Goal: Task Accomplishment & Management: Use online tool/utility

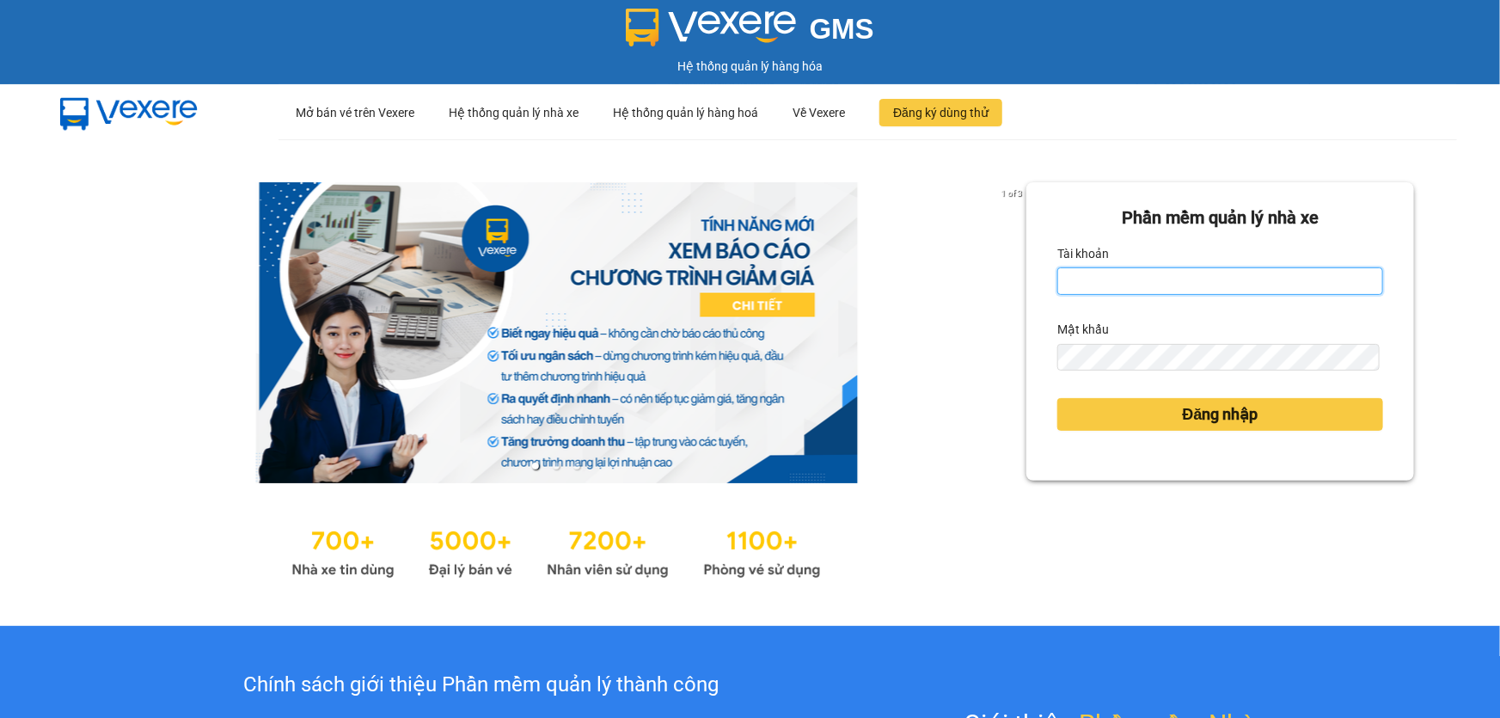
type input "hang.ct"
click at [1148, 281] on input "hang.ct" at bounding box center [1220, 281] width 326 height 28
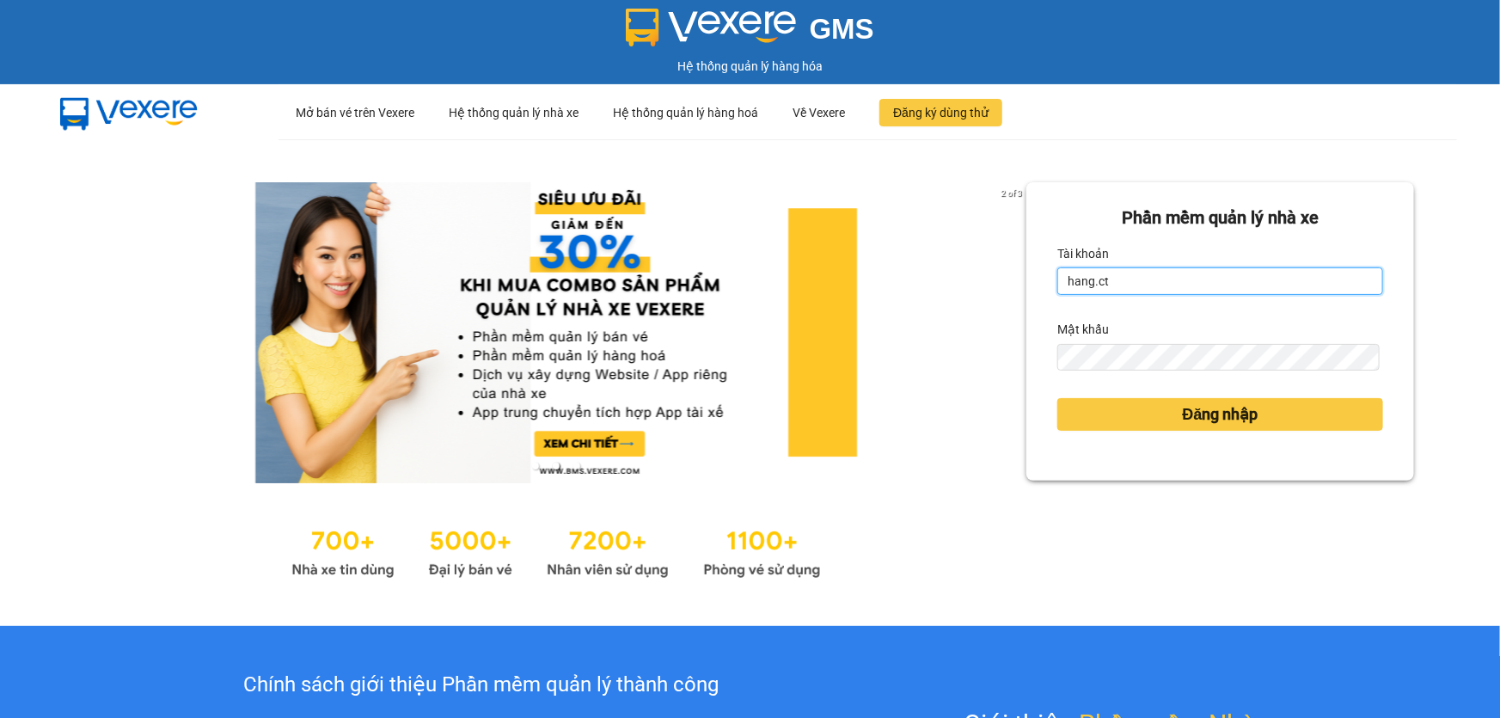
drag, startPoint x: 1139, startPoint y: 275, endPoint x: 1050, endPoint y: 292, distance: 90.2
click at [1057, 292] on input "hang.ct" at bounding box center [1220, 281] width 326 height 28
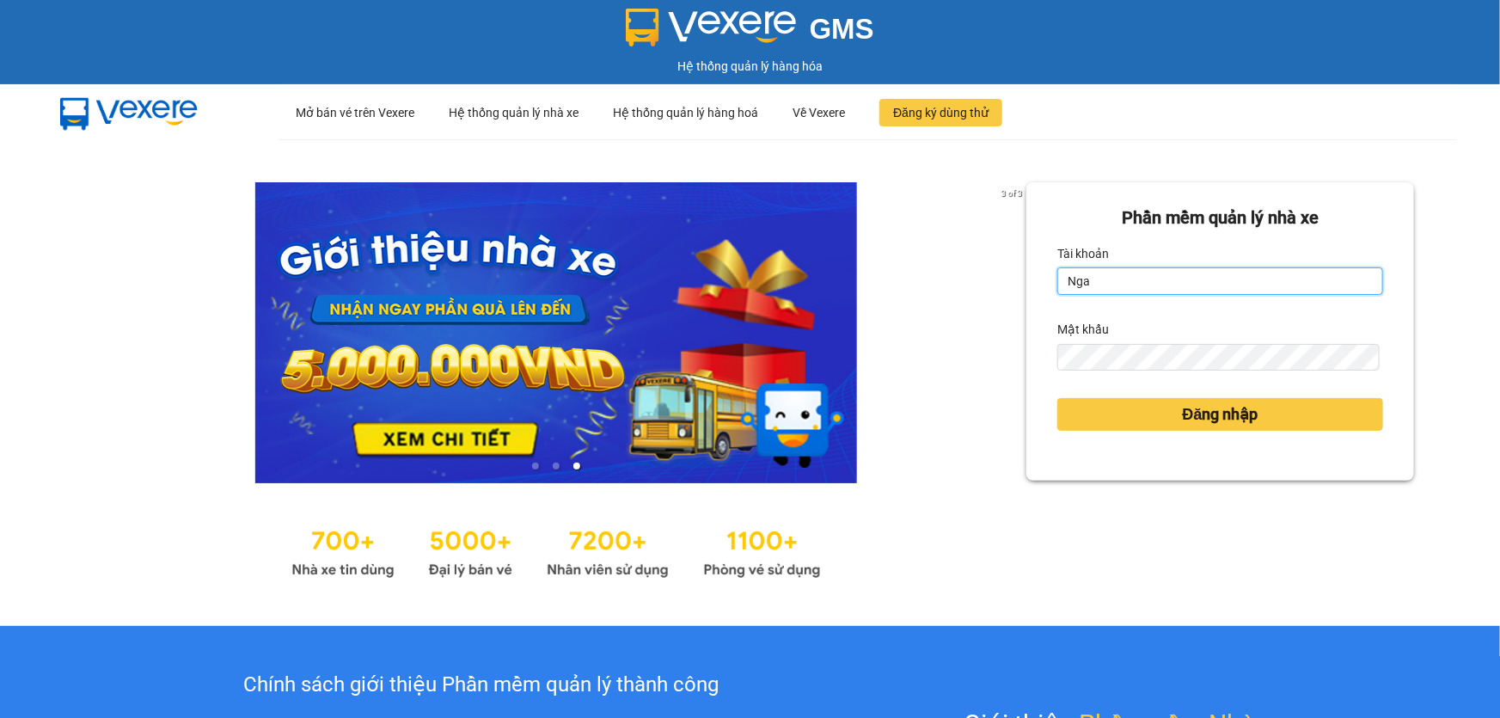
type input "ngacd.ct"
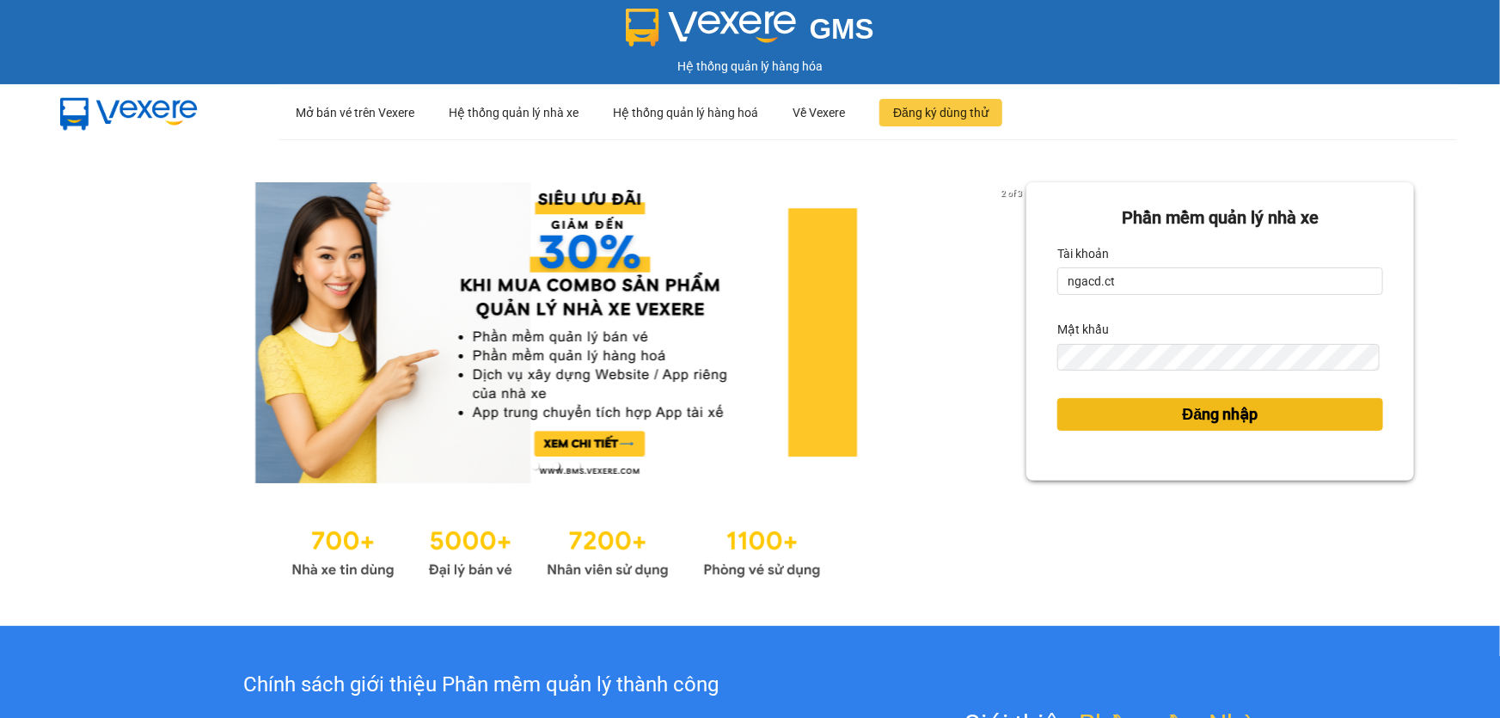
click at [1136, 409] on button "Đăng nhập" at bounding box center [1220, 414] width 326 height 33
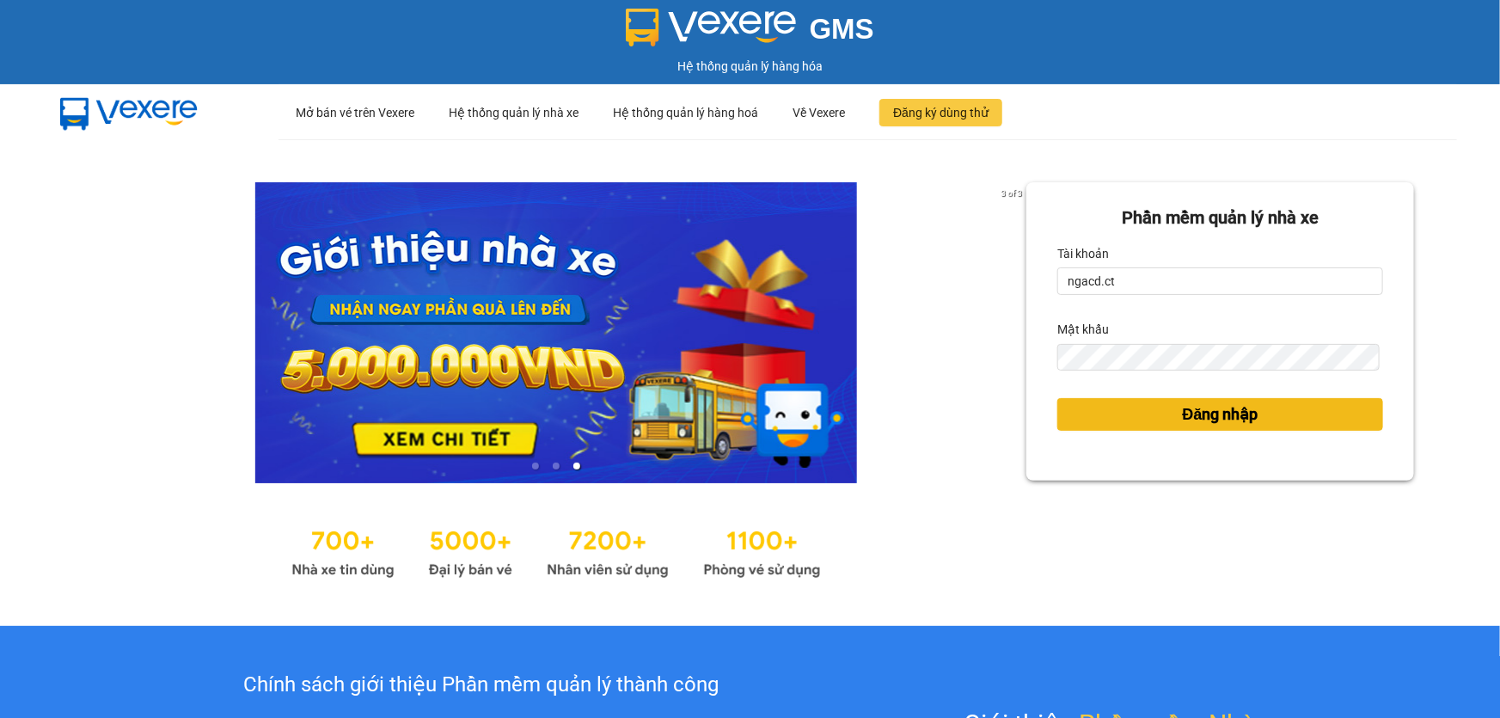
click at [1188, 409] on span "Đăng nhập" at bounding box center [1221, 414] width 76 height 24
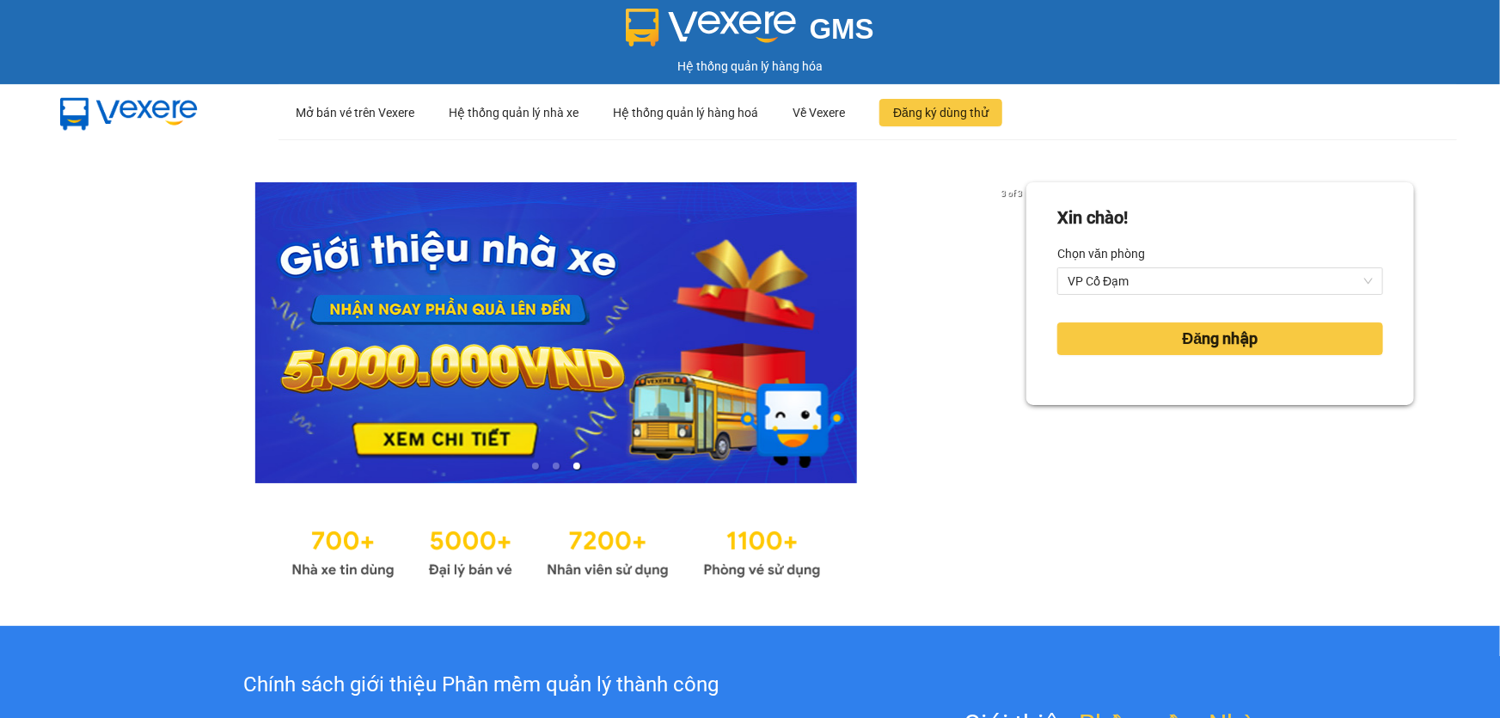
click at [1190, 412] on div "Xin chào! Chọn văn phòng VP Cổ Đạm Đăng nhập" at bounding box center [1220, 382] width 388 height 401
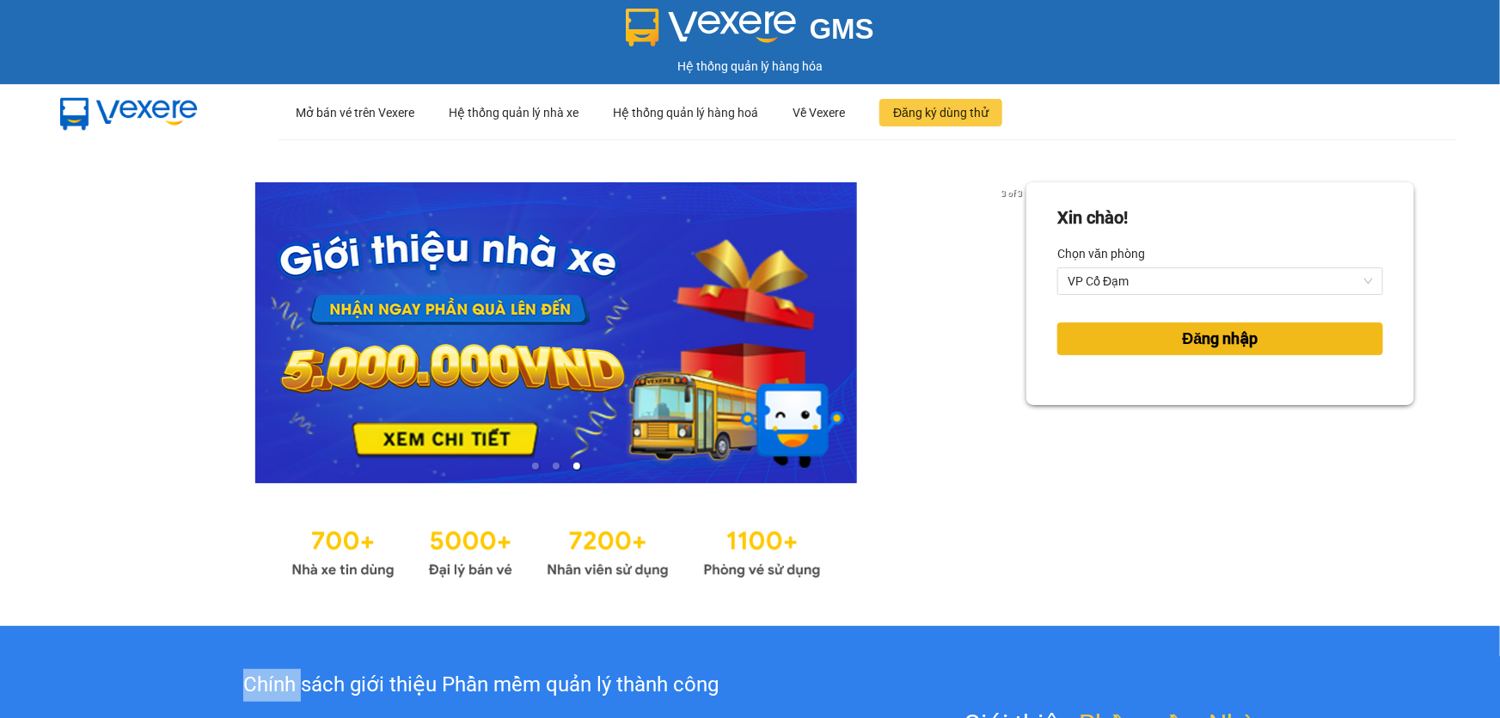
click at [1186, 335] on span "Đăng nhập" at bounding box center [1221, 339] width 76 height 24
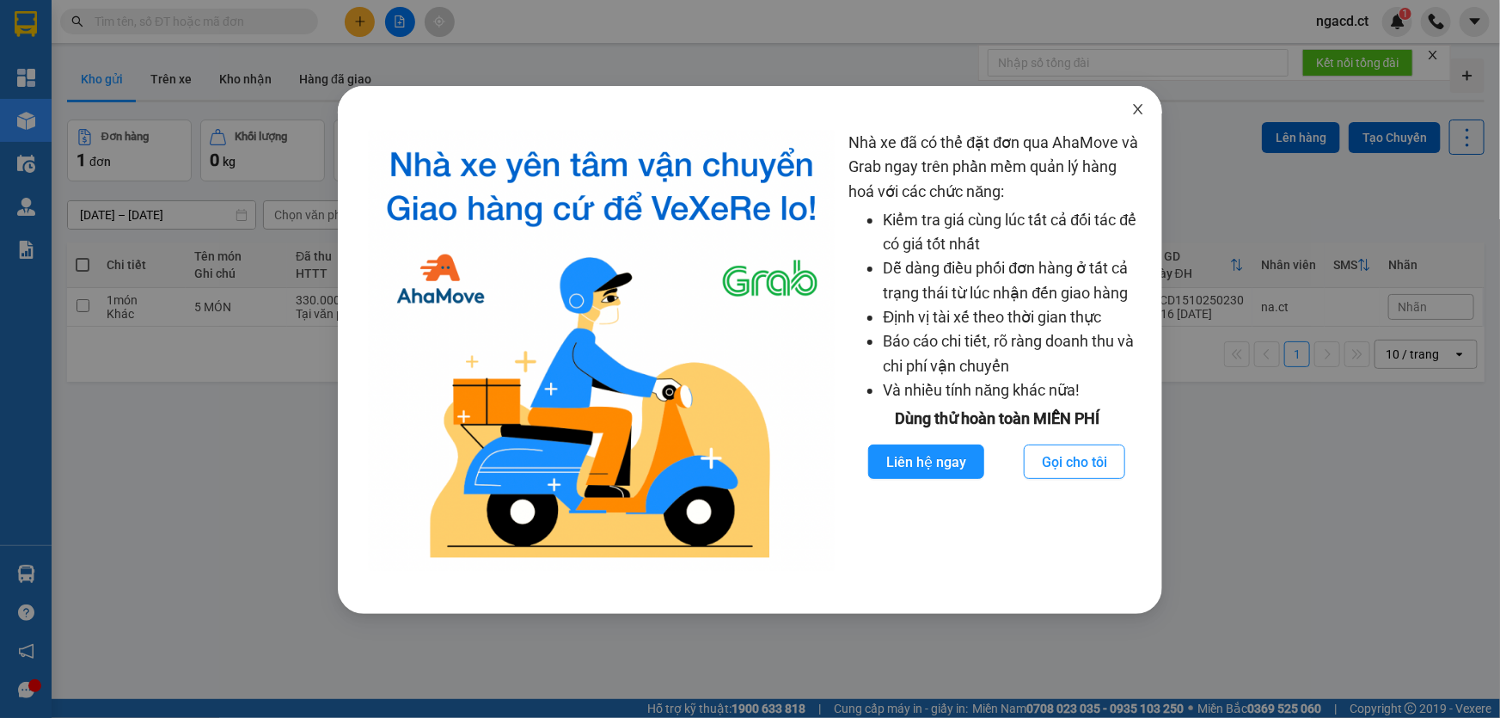
click at [1139, 112] on icon "close" at bounding box center [1138, 109] width 9 height 10
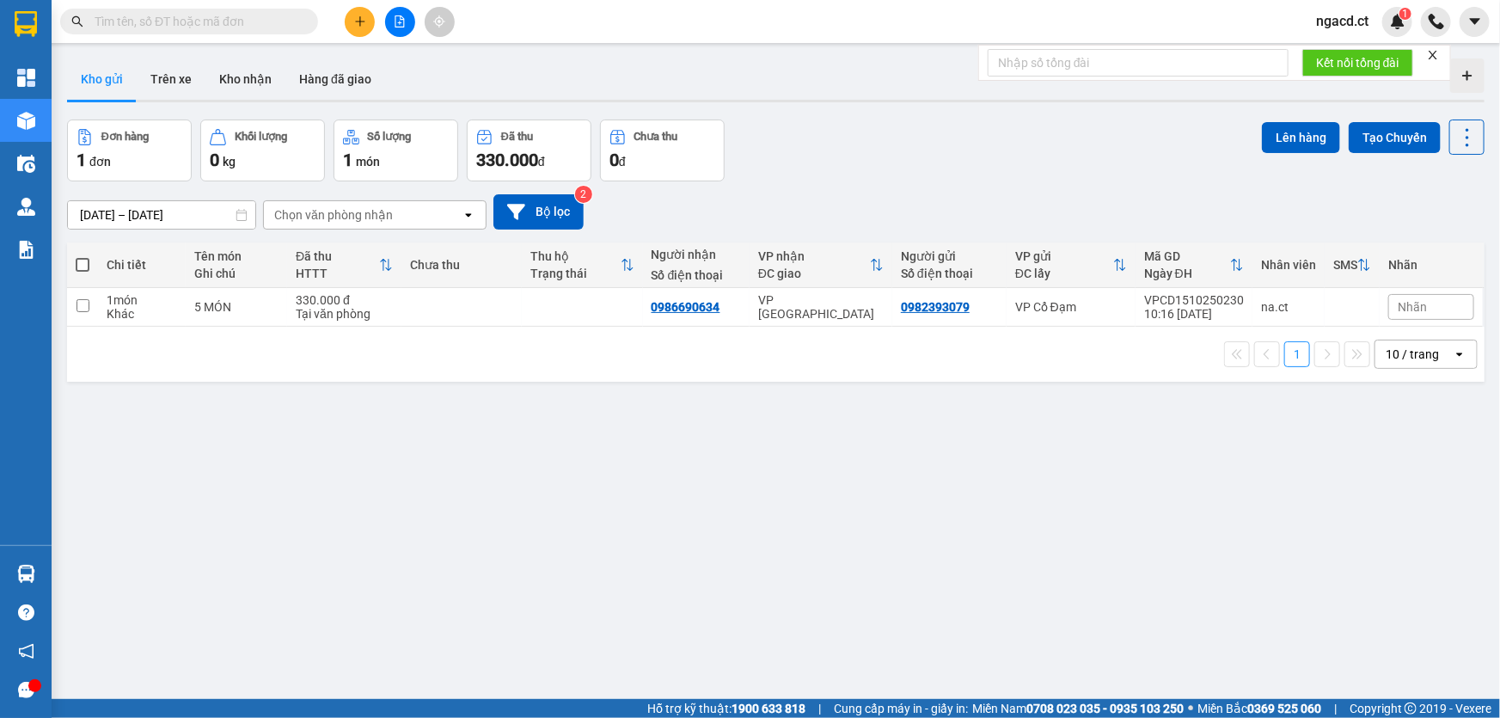
click at [573, 464] on div "ver 1.8.147 Kho gửi Trên xe Kho nhận Hàng đã giao Đơn hàng 1 đơn Khối lượng 0 k…" at bounding box center [775, 411] width 1431 height 718
click at [107, 302] on div "1 món" at bounding box center [142, 300] width 70 height 14
checkbox input "true"
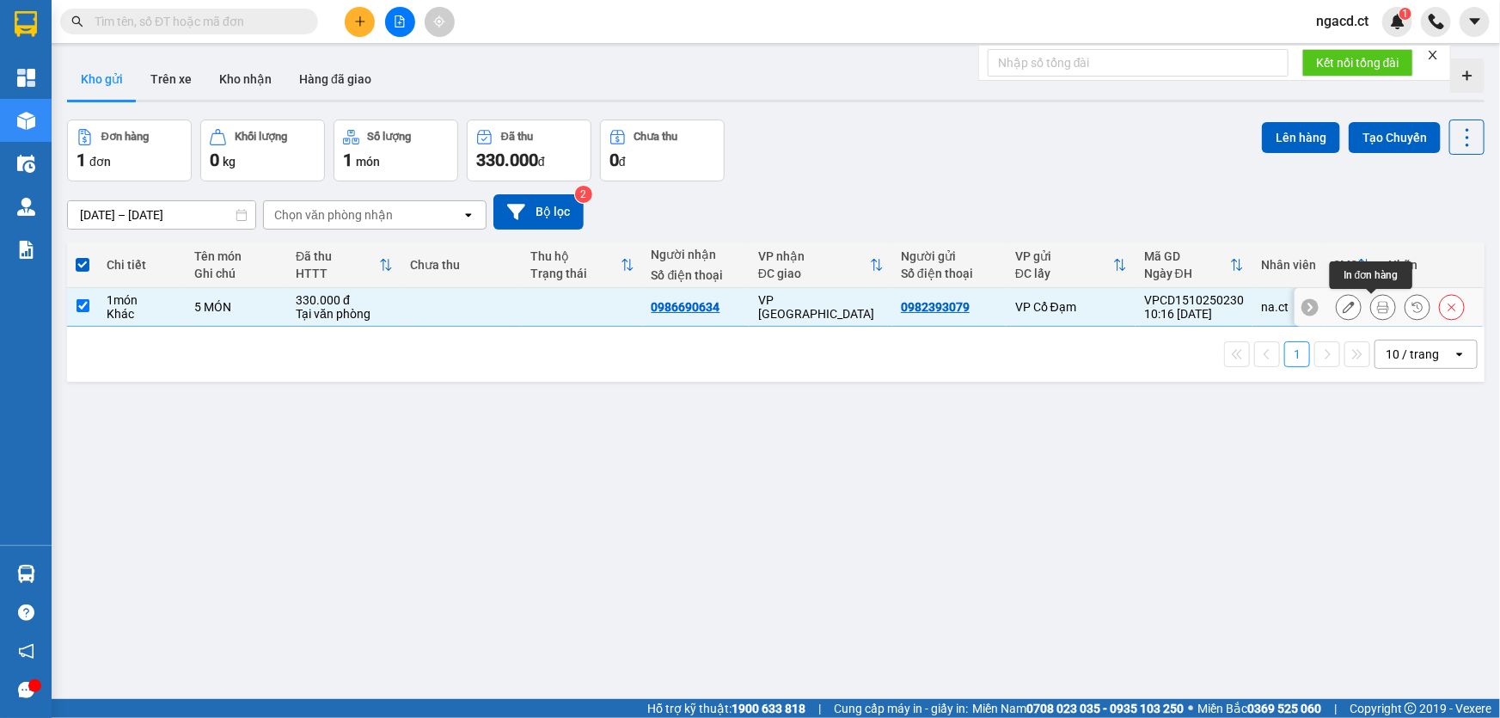
click at [1377, 309] on icon at bounding box center [1383, 307] width 12 height 12
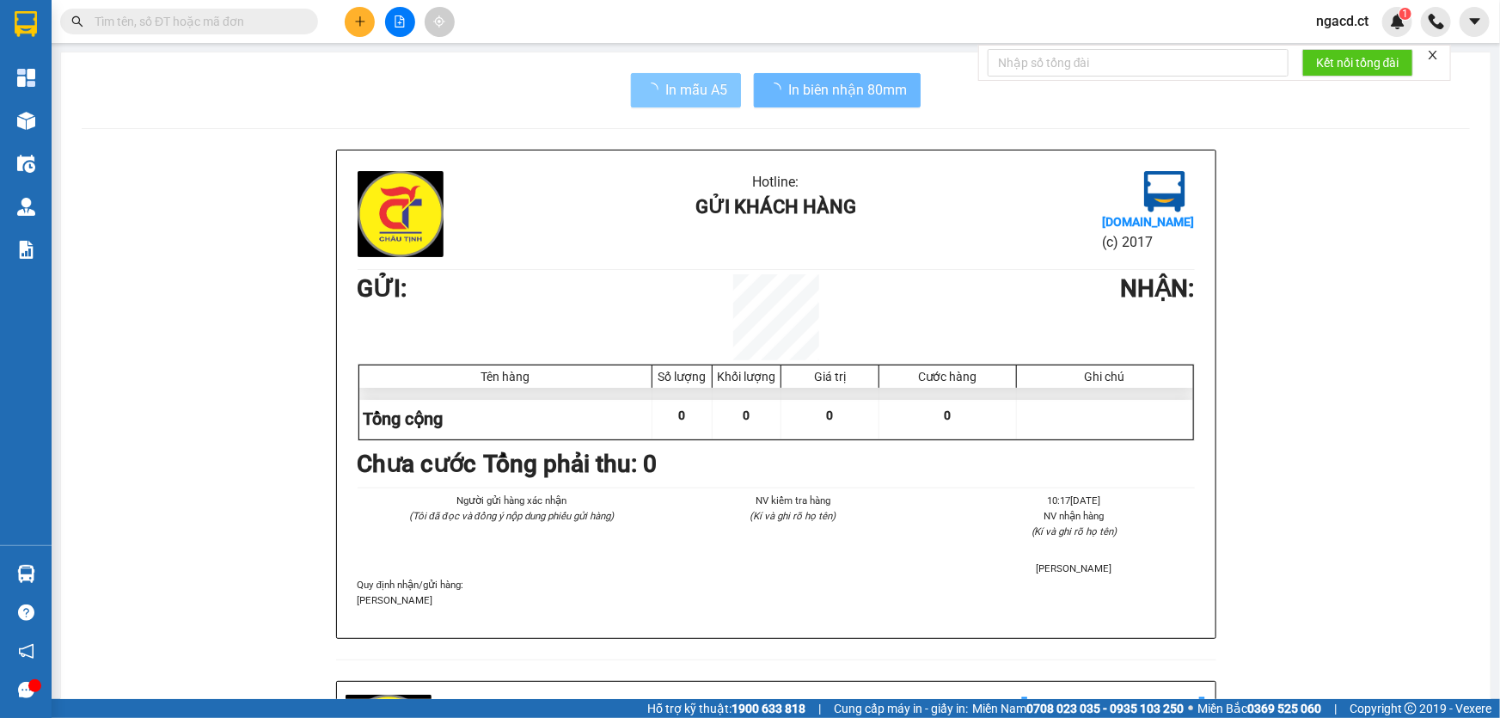
click at [695, 89] on span "In mẫu A5" at bounding box center [696, 89] width 62 height 21
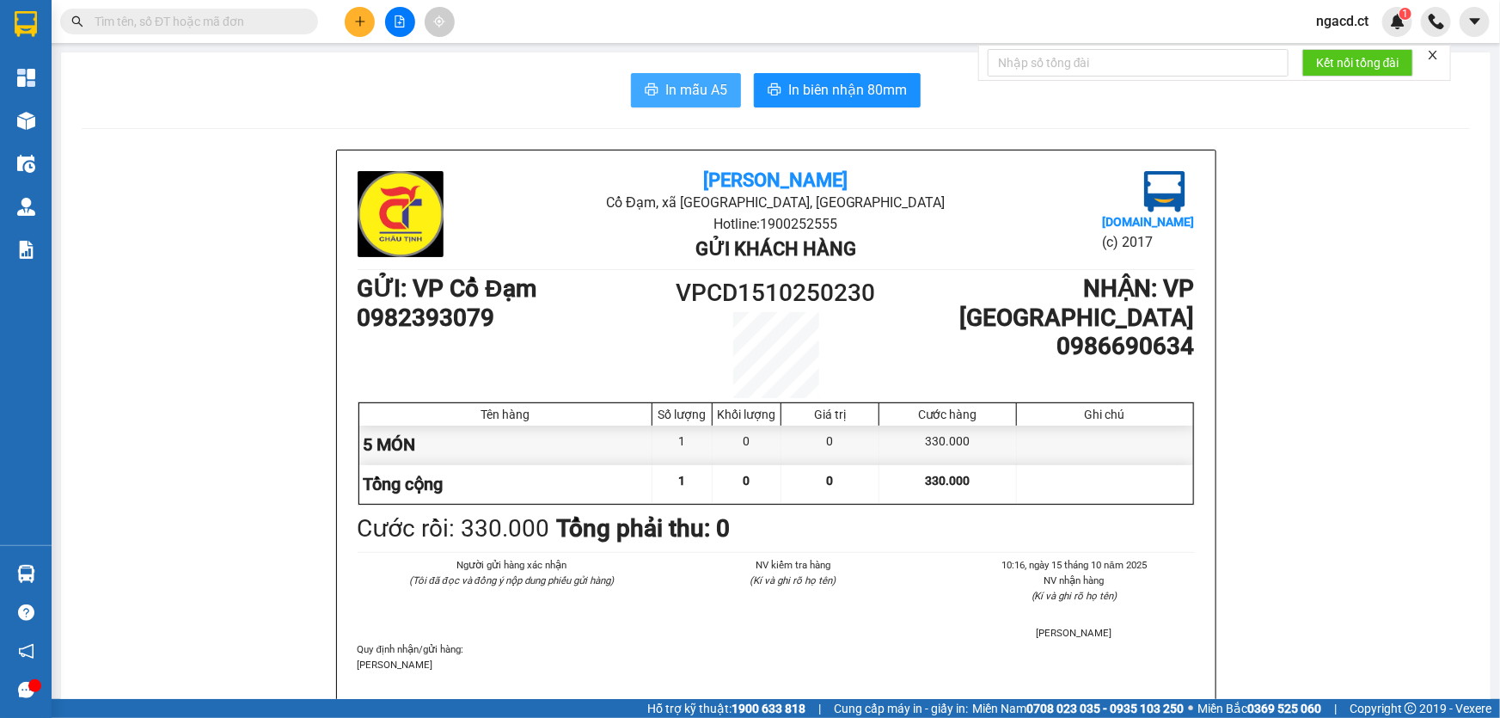
click at [697, 102] on button "In mẫu A5" at bounding box center [686, 90] width 110 height 34
click at [697, 95] on span "In mẫu A5" at bounding box center [696, 89] width 62 height 21
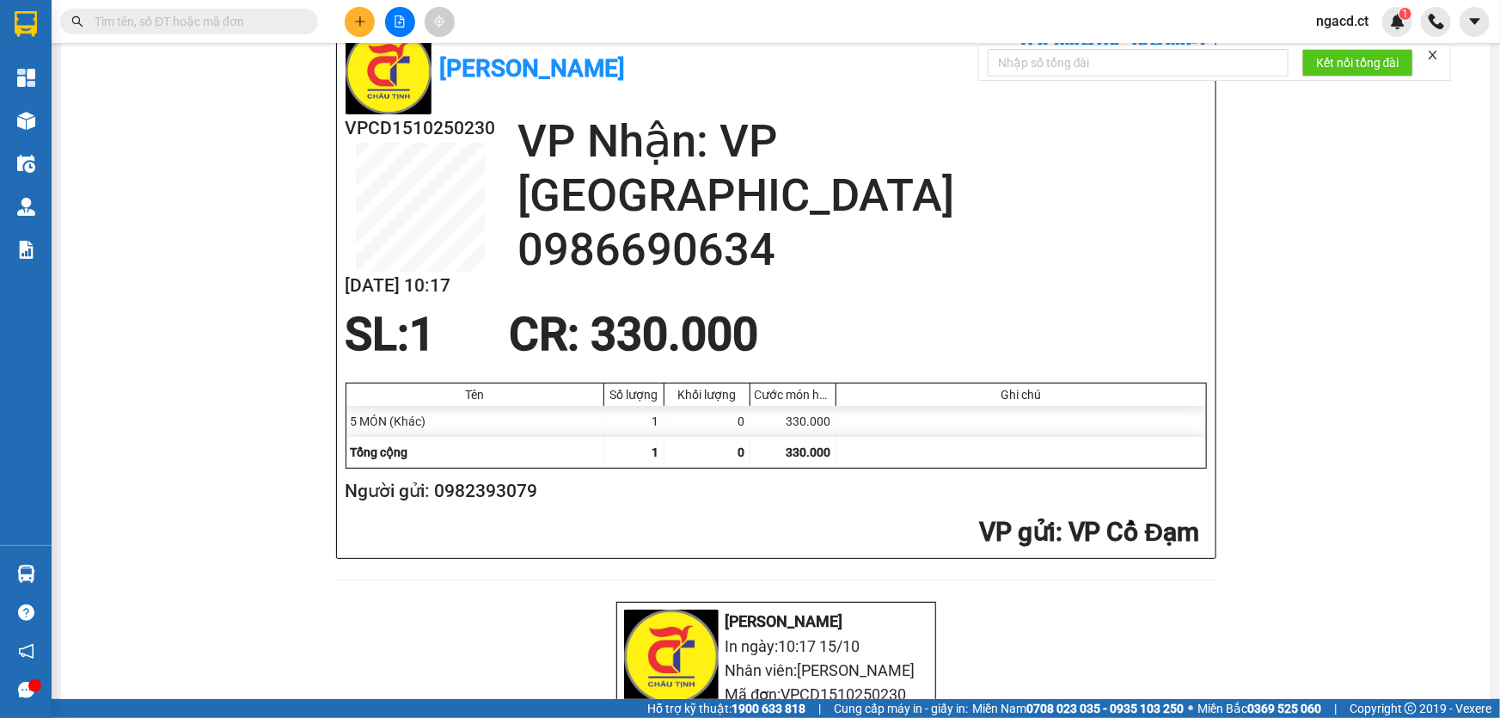
scroll to position [781, 0]
